Goal: Use online tool/utility: Utilize a website feature to perform a specific function

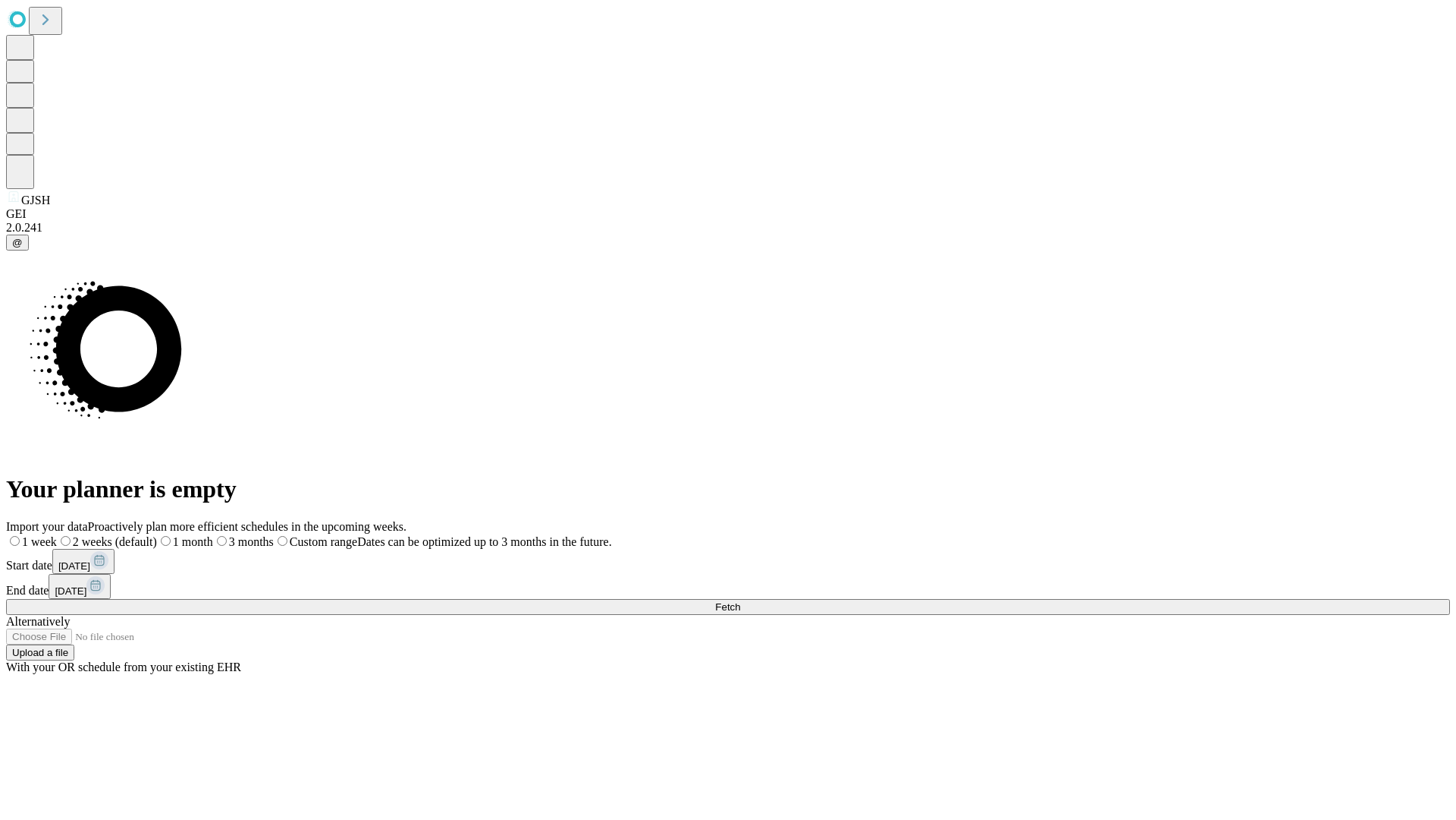
click at [740, 601] on span "Fetch" at bounding box center [728, 607] width 25 height 12
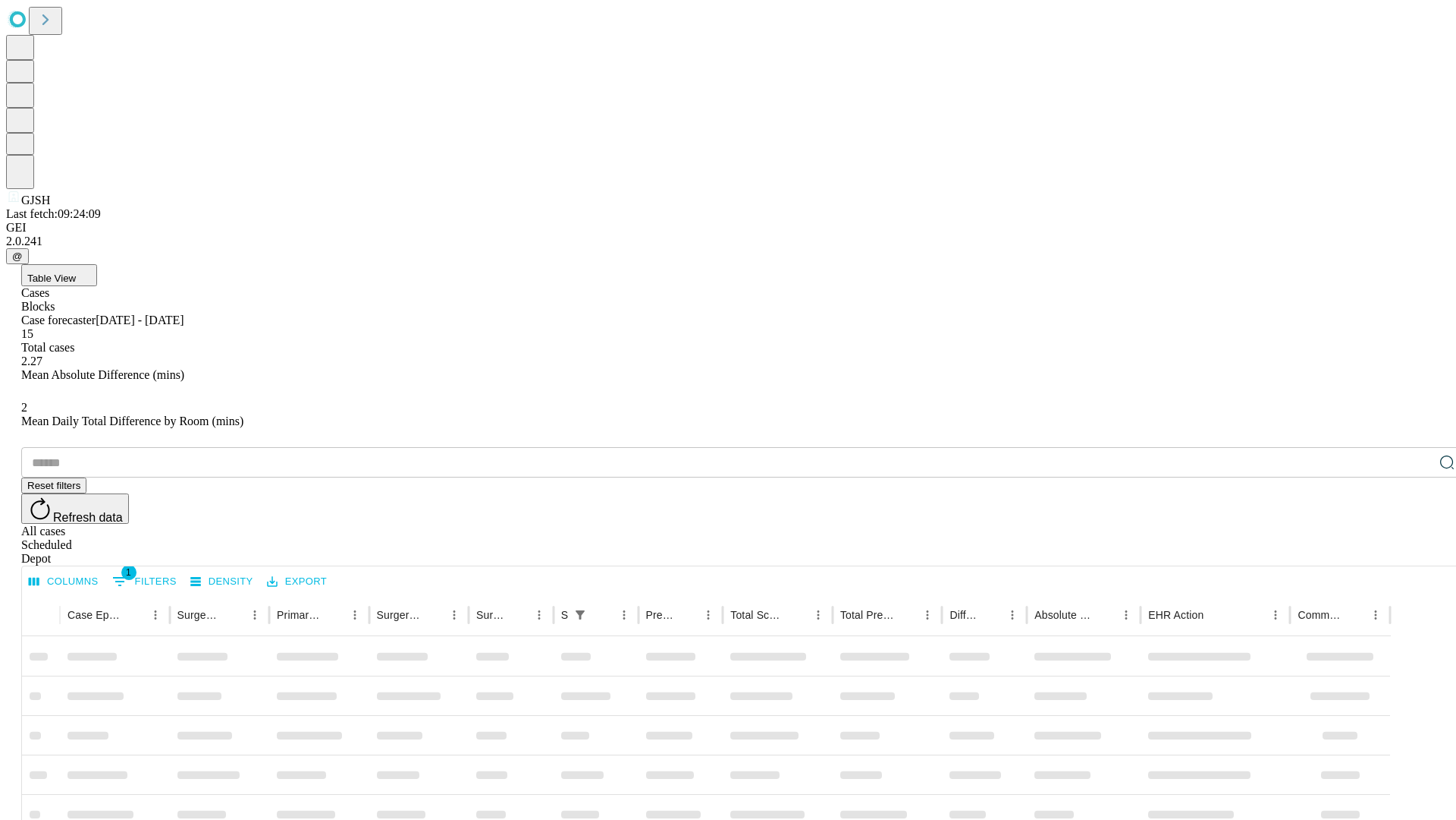
click at [76, 272] on span "Table View" at bounding box center [51, 278] width 49 height 12
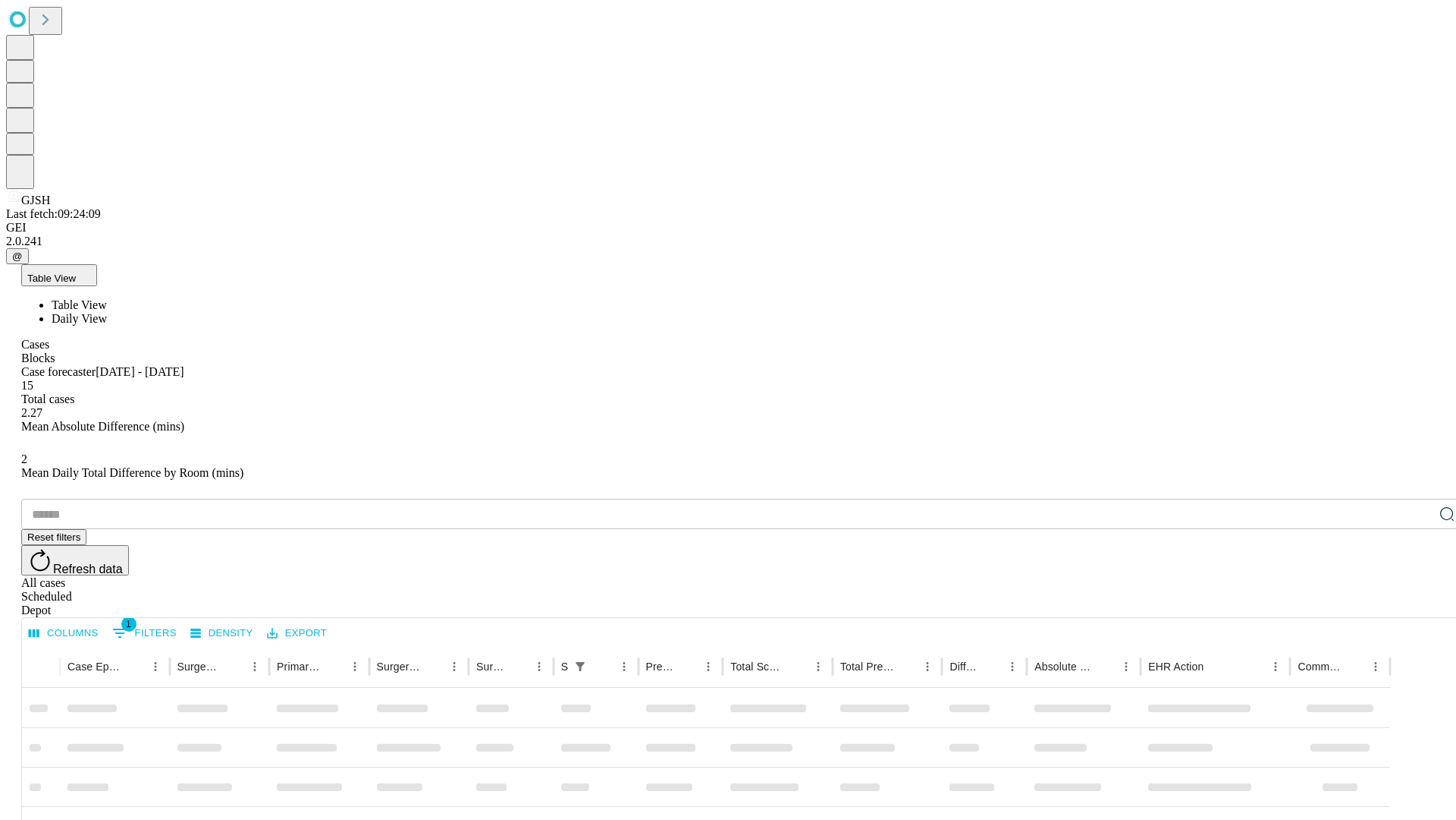
click at [107, 312] on span "Daily View" at bounding box center [80, 317] width 56 height 12
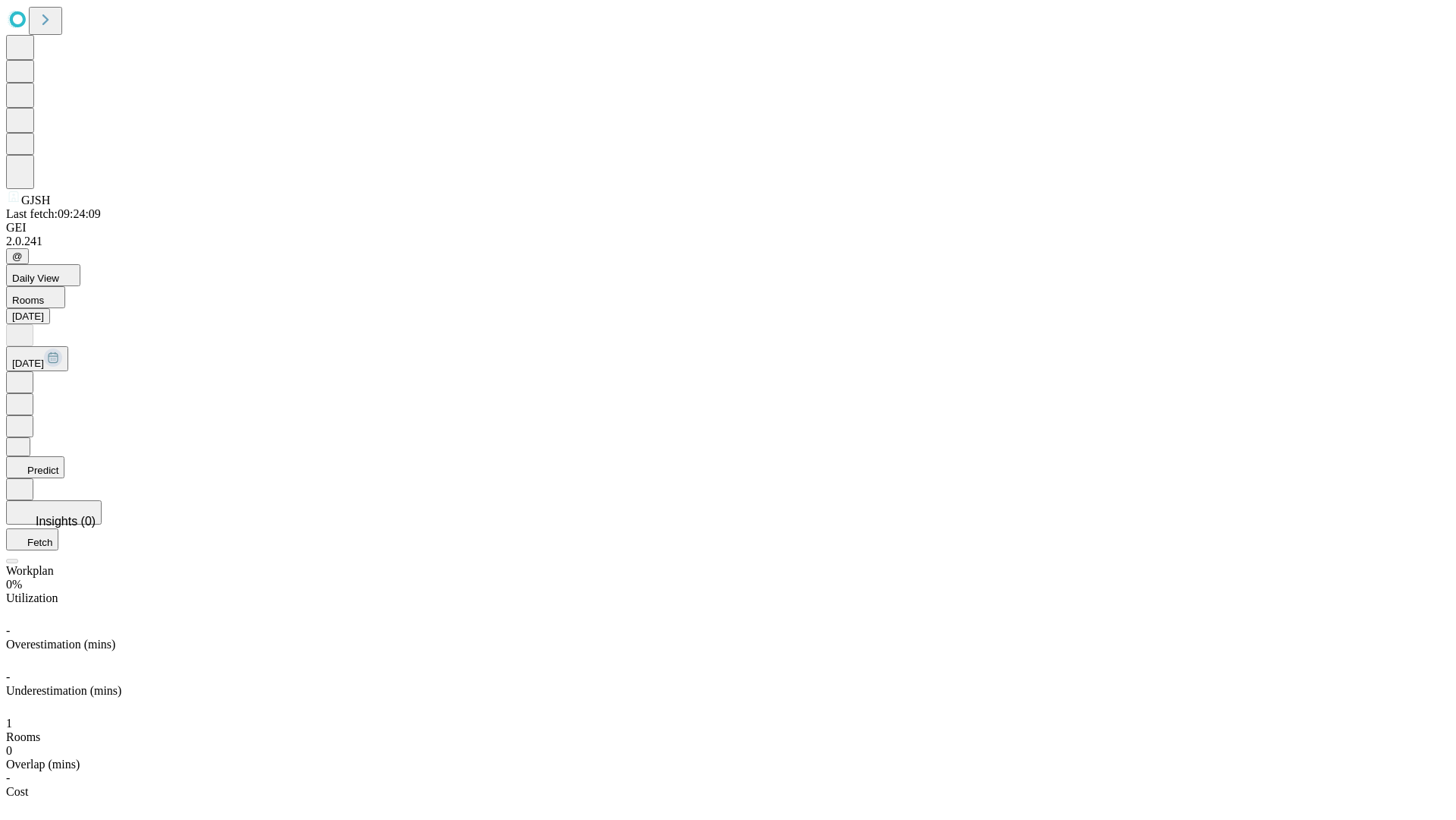
click at [64, 457] on button "Predict" at bounding box center [35, 467] width 58 height 22
